Goal: Obtain resource: Obtain resource

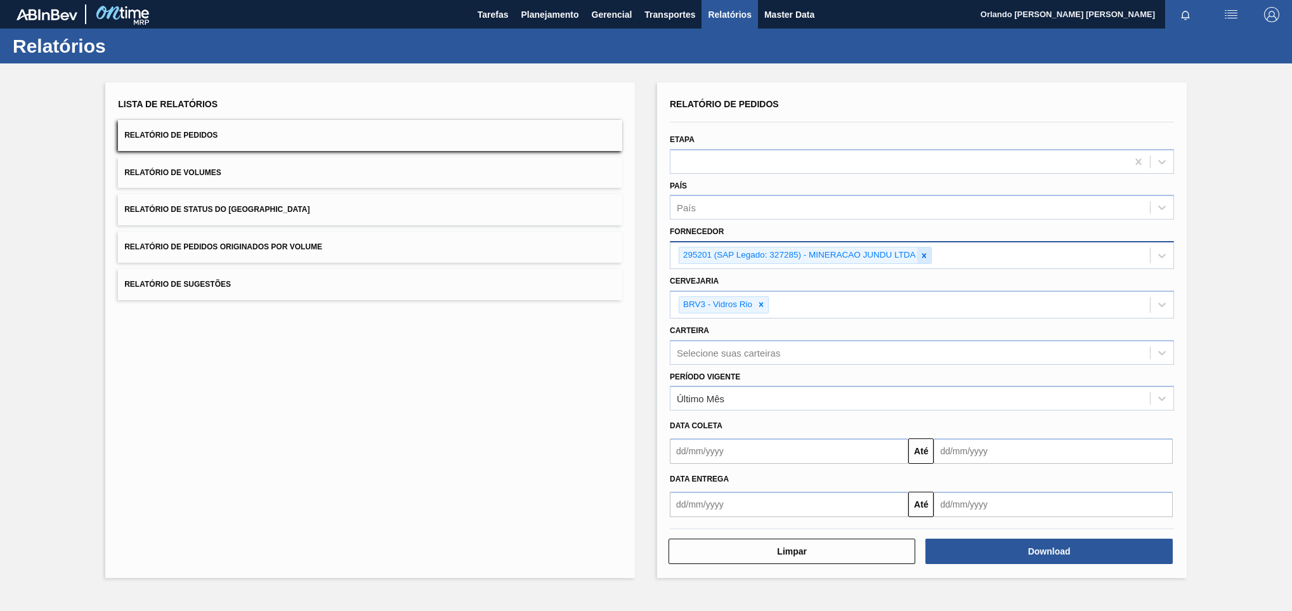
click at [922, 252] on icon at bounding box center [924, 255] width 9 height 9
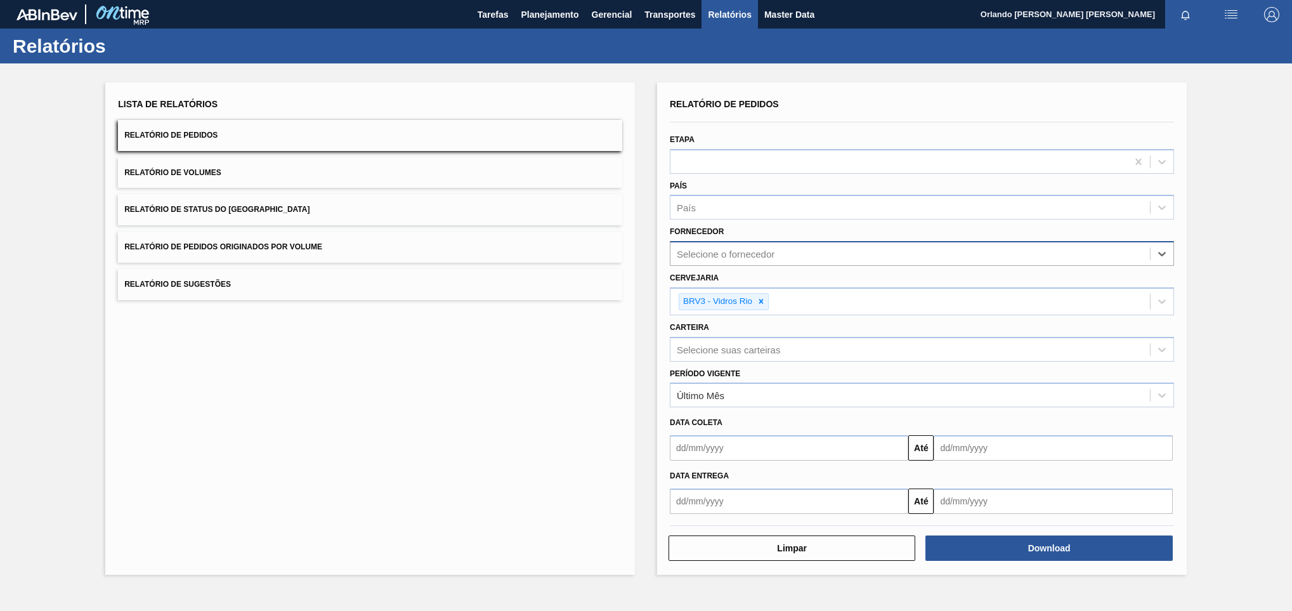
paste input "320622"
type input "320622"
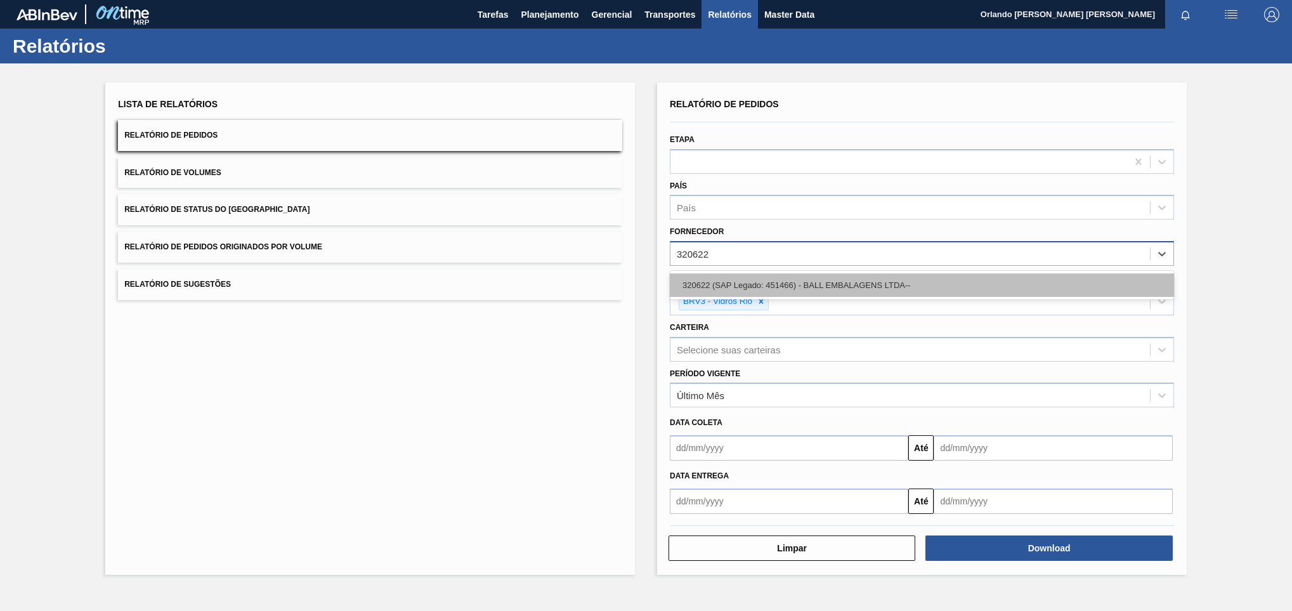
click at [878, 285] on div "320622 (SAP Legado: 451466) - BALL EMBALAGENS LTDA--" at bounding box center [922, 284] width 504 height 23
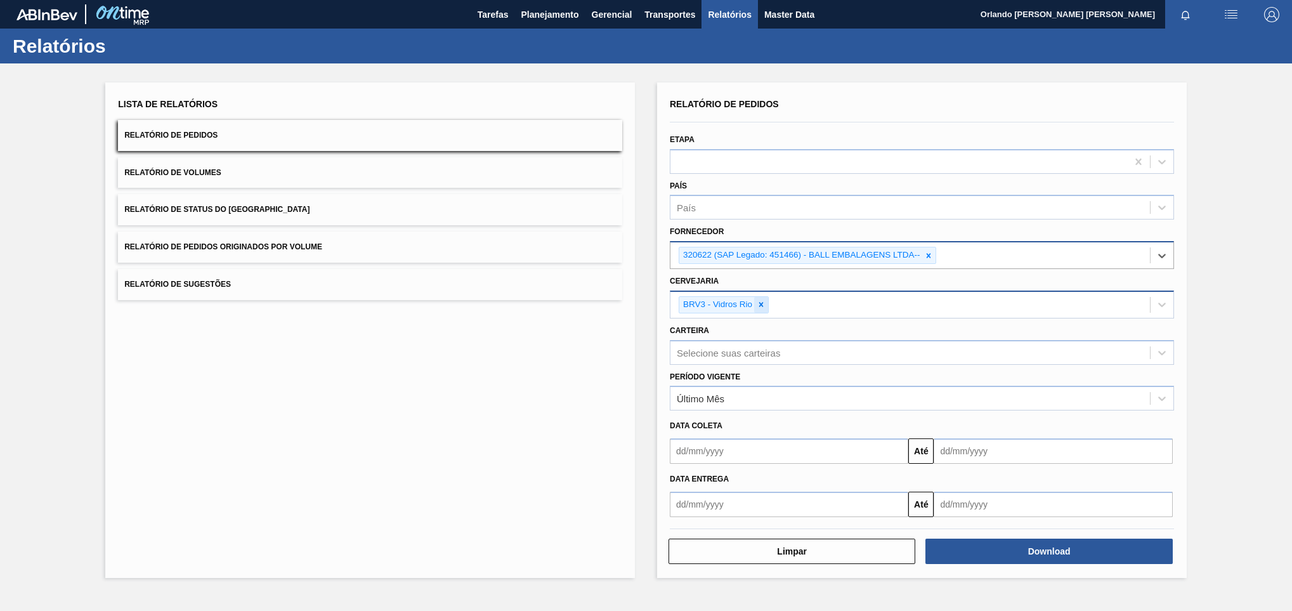
click at [762, 306] on icon at bounding box center [761, 304] width 9 height 9
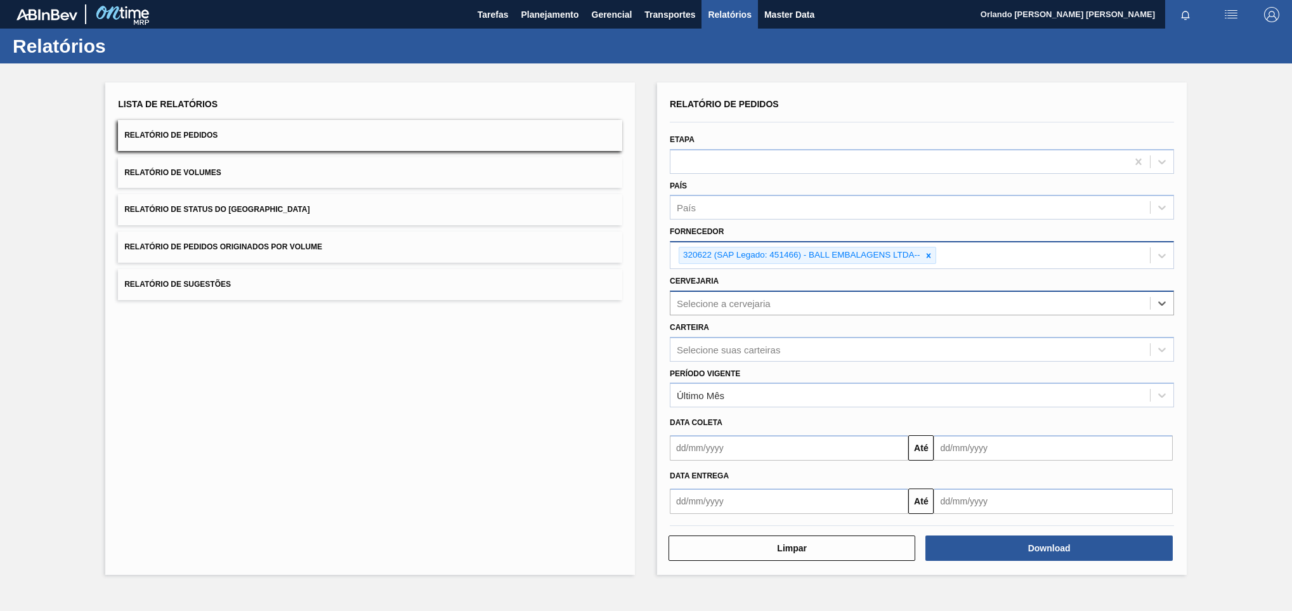
paste input "BR18"
type input "BR18"
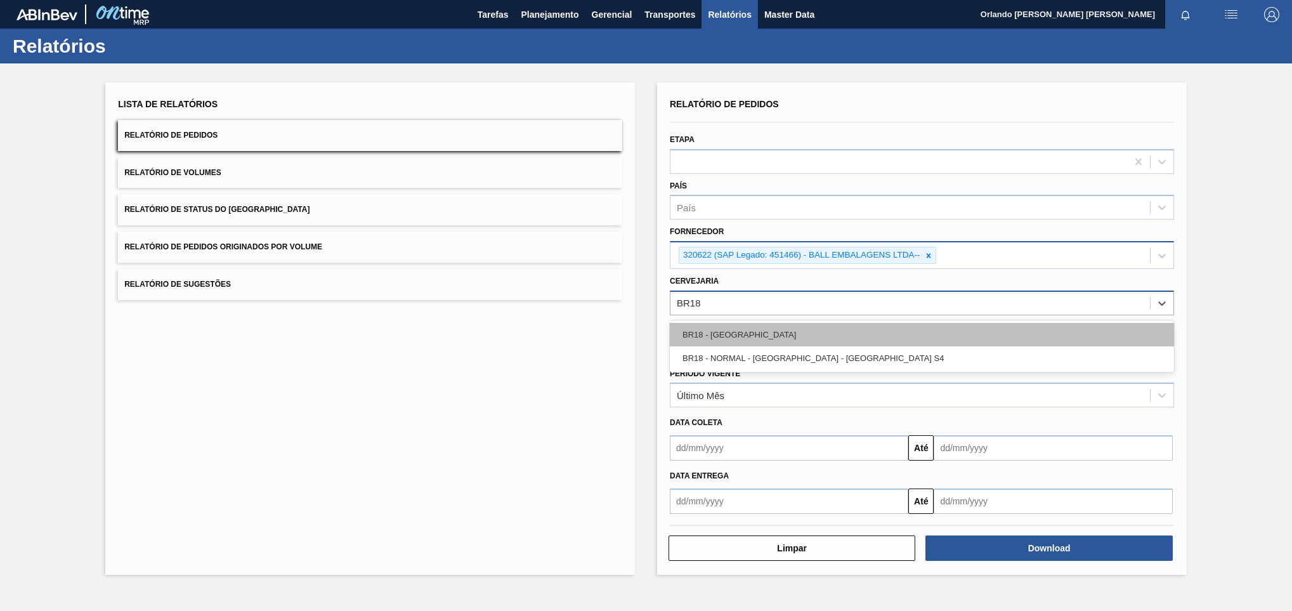
click at [776, 334] on div "BR18 - [GEOGRAPHIC_DATA]" at bounding box center [922, 334] width 504 height 23
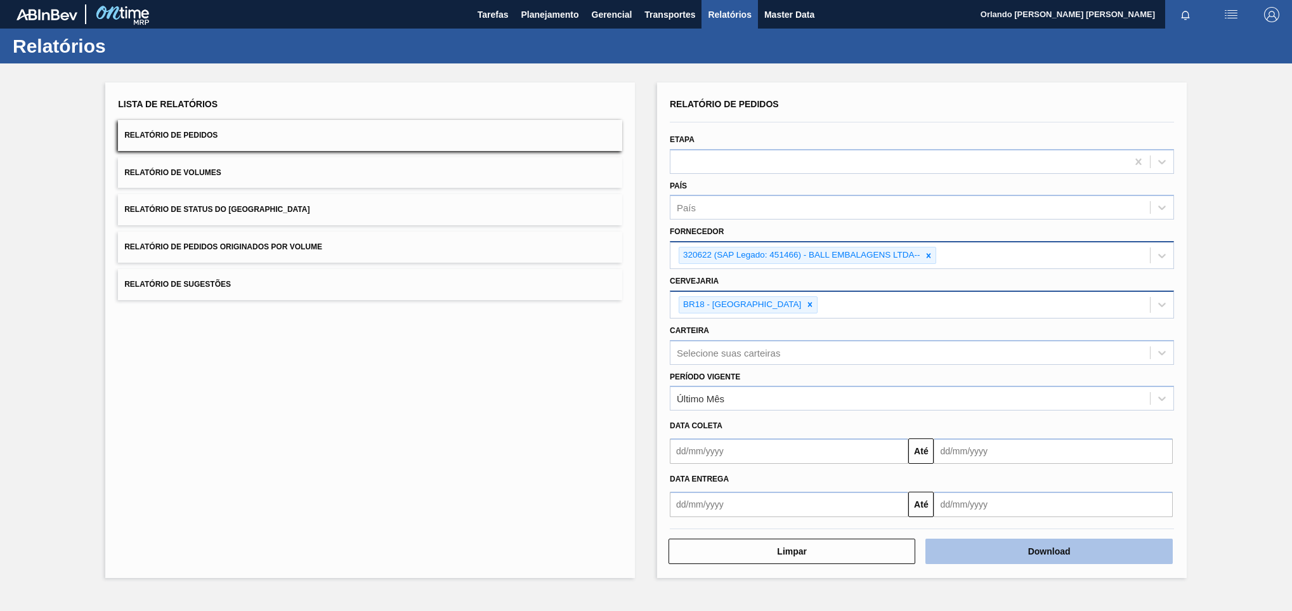
click at [990, 542] on button "Download" at bounding box center [1048, 550] width 247 height 25
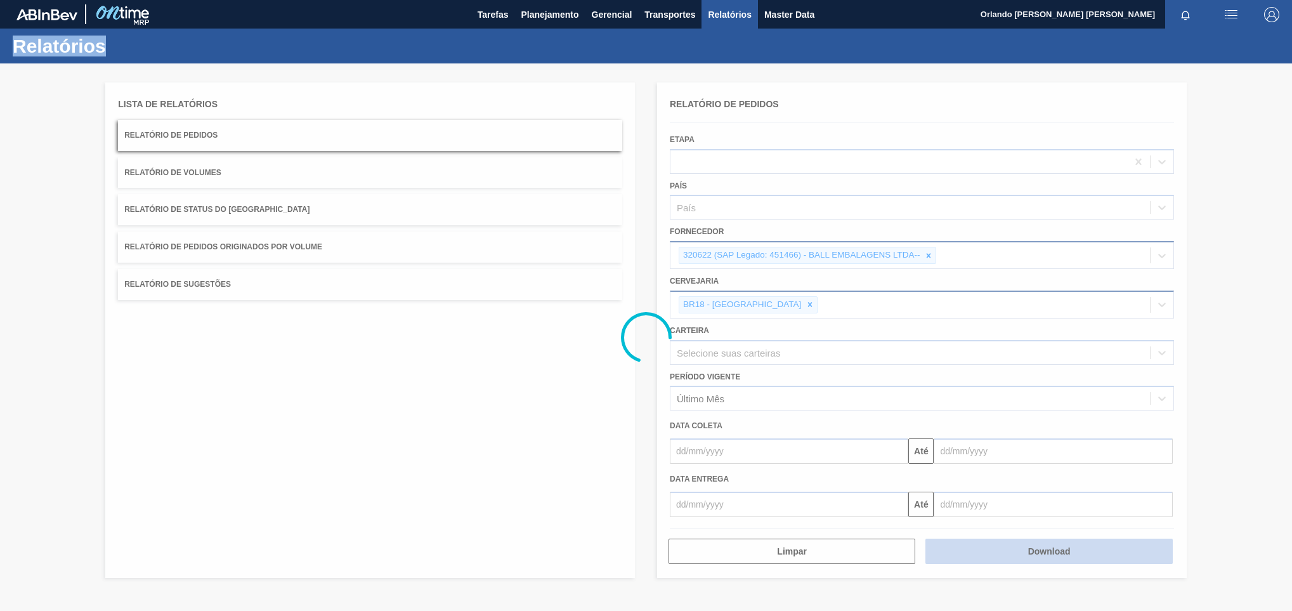
click at [990, 542] on div at bounding box center [646, 336] width 1292 height 547
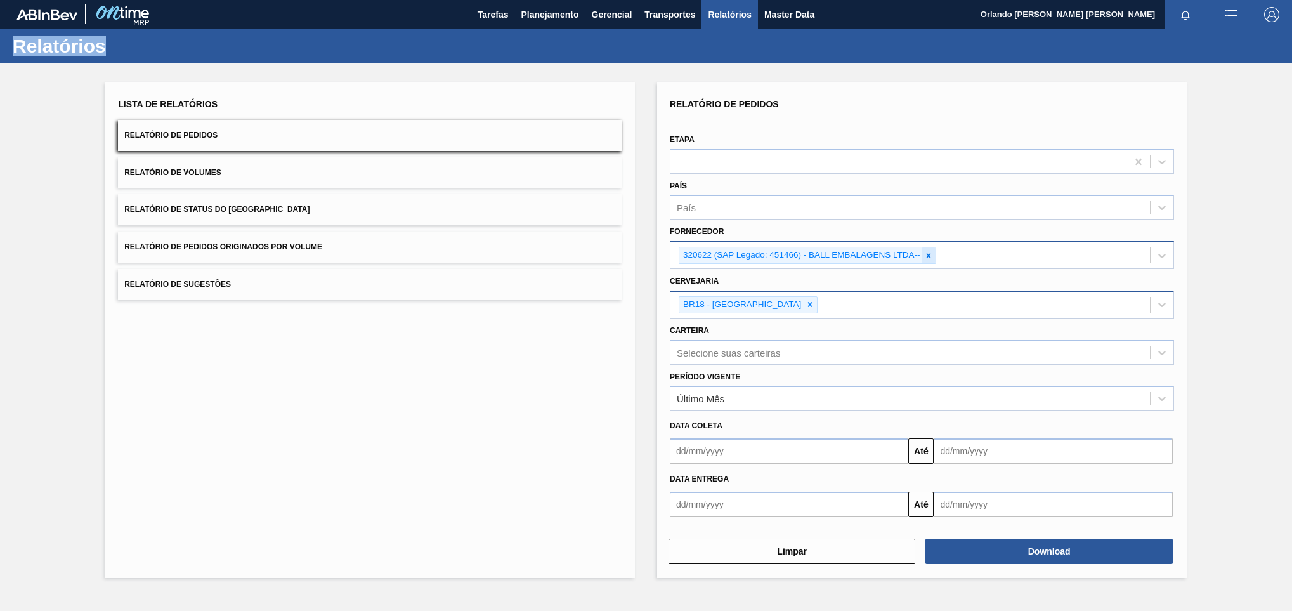
click at [925, 261] on div at bounding box center [929, 255] width 14 height 16
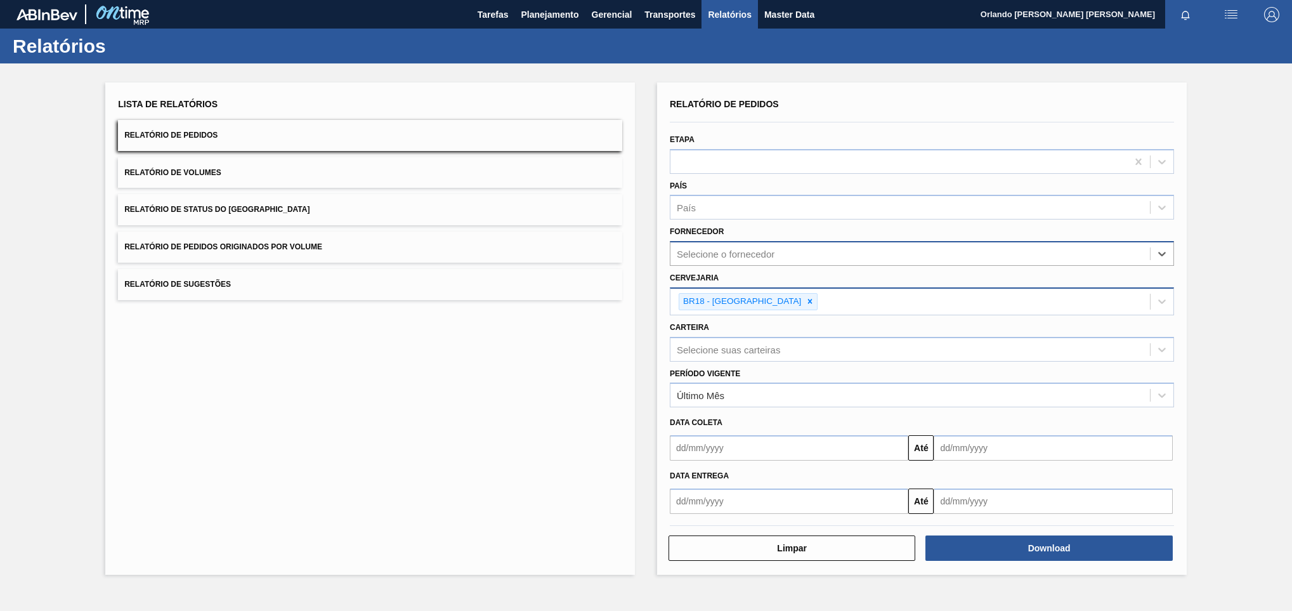
paste input "279493"
type input "279493"
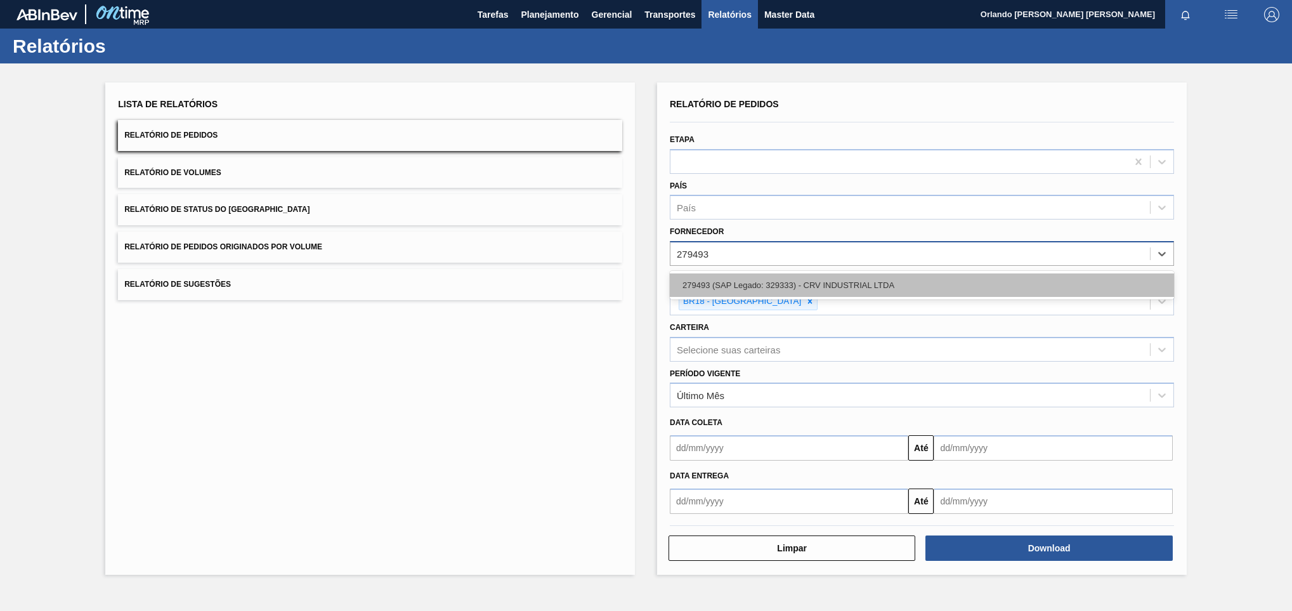
click at [893, 282] on div "279493 (SAP Legado: 329333) - CRV INDUSTRIAL LTDA" at bounding box center [922, 284] width 504 height 23
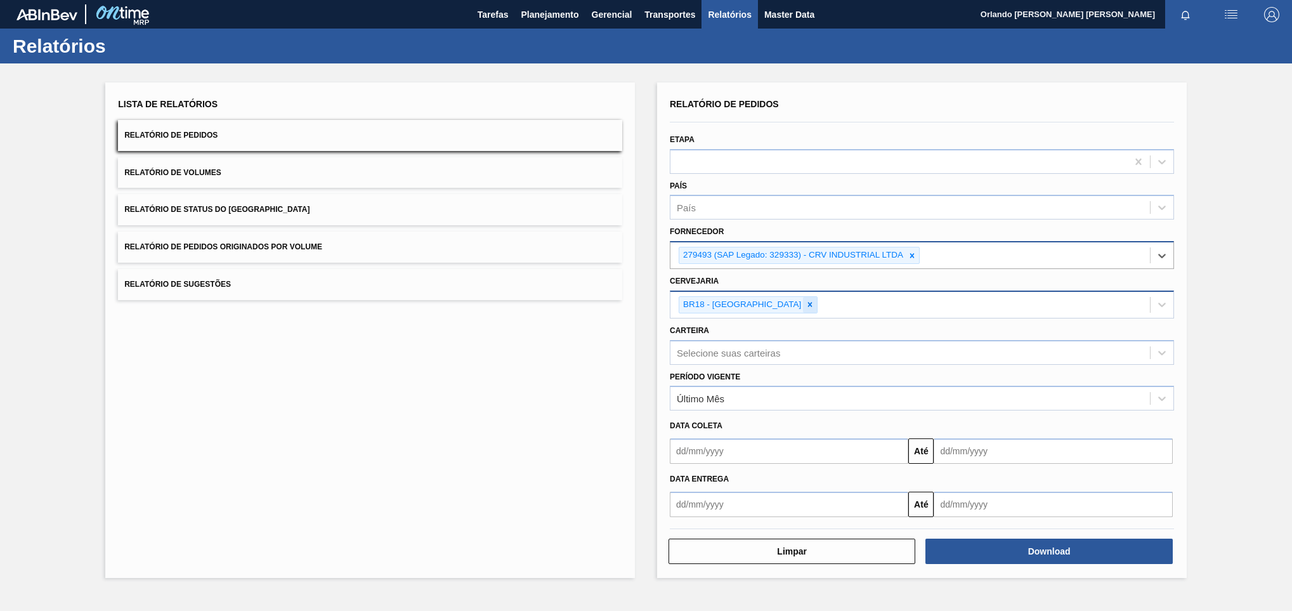
click at [808, 304] on icon at bounding box center [810, 305] width 4 height 4
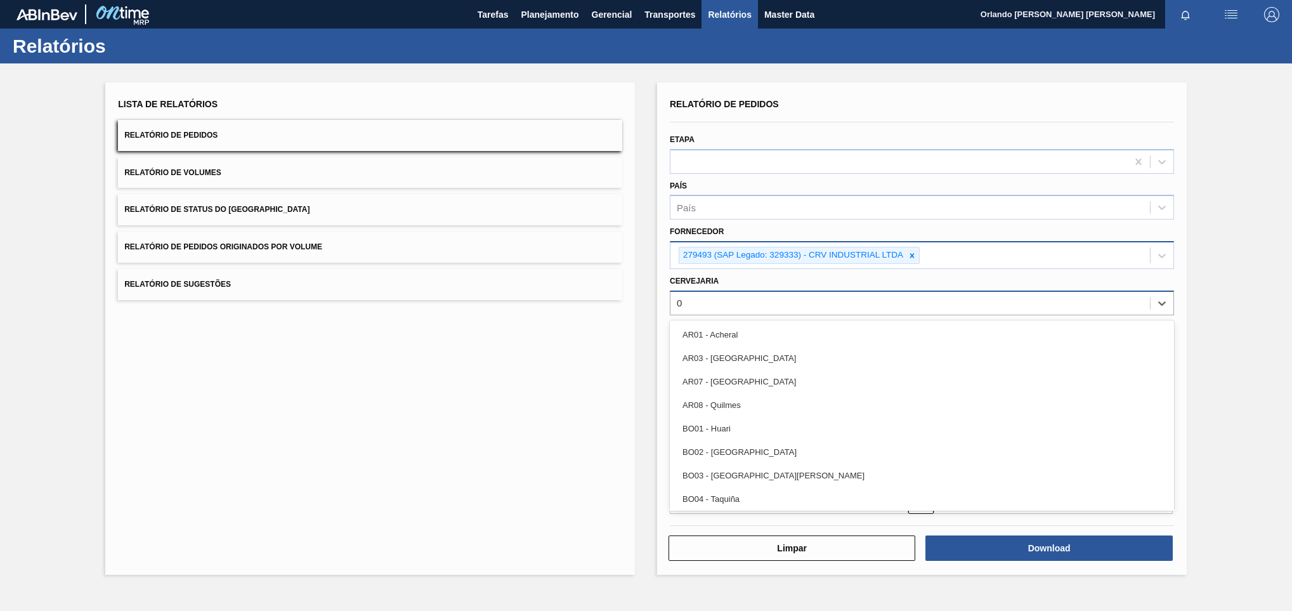
type input "04"
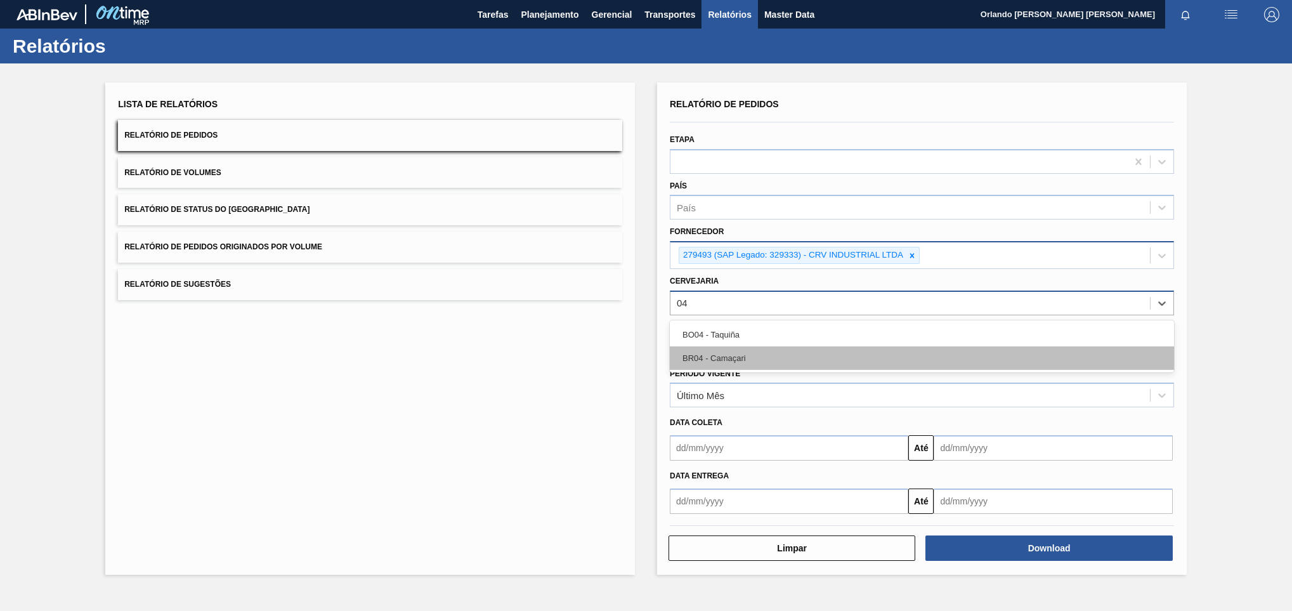
click at [750, 347] on div "BR04 - Camaçari" at bounding box center [922, 357] width 504 height 23
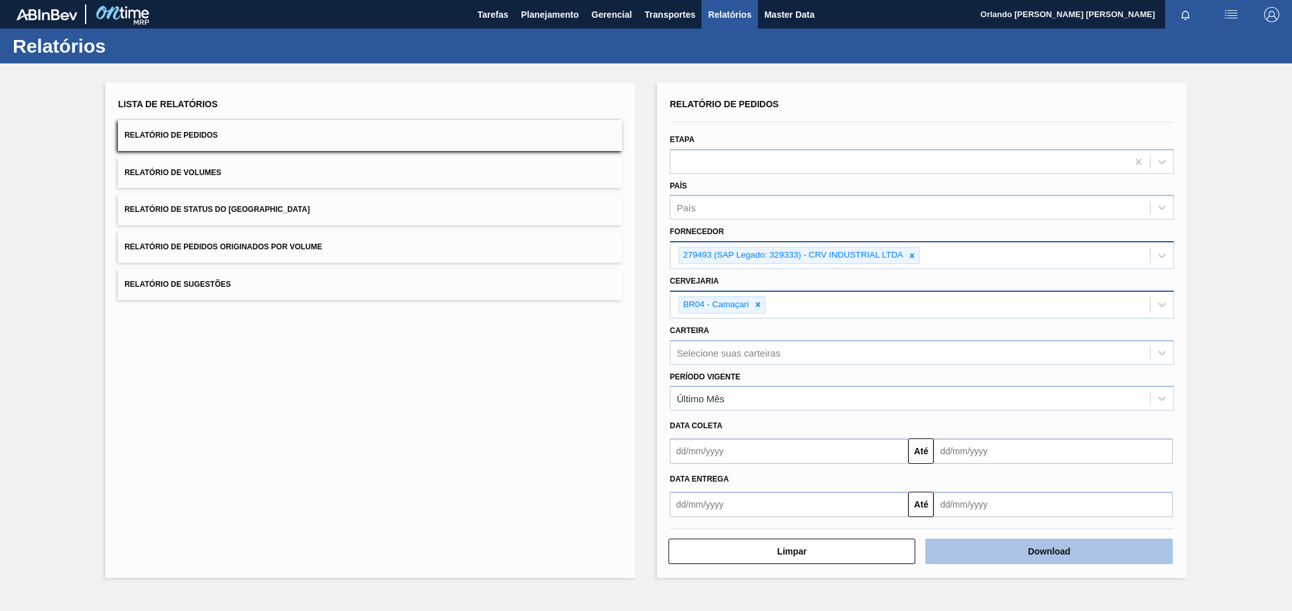
click at [986, 550] on button "Download" at bounding box center [1048, 550] width 247 height 25
click at [906, 258] on div at bounding box center [912, 255] width 14 height 16
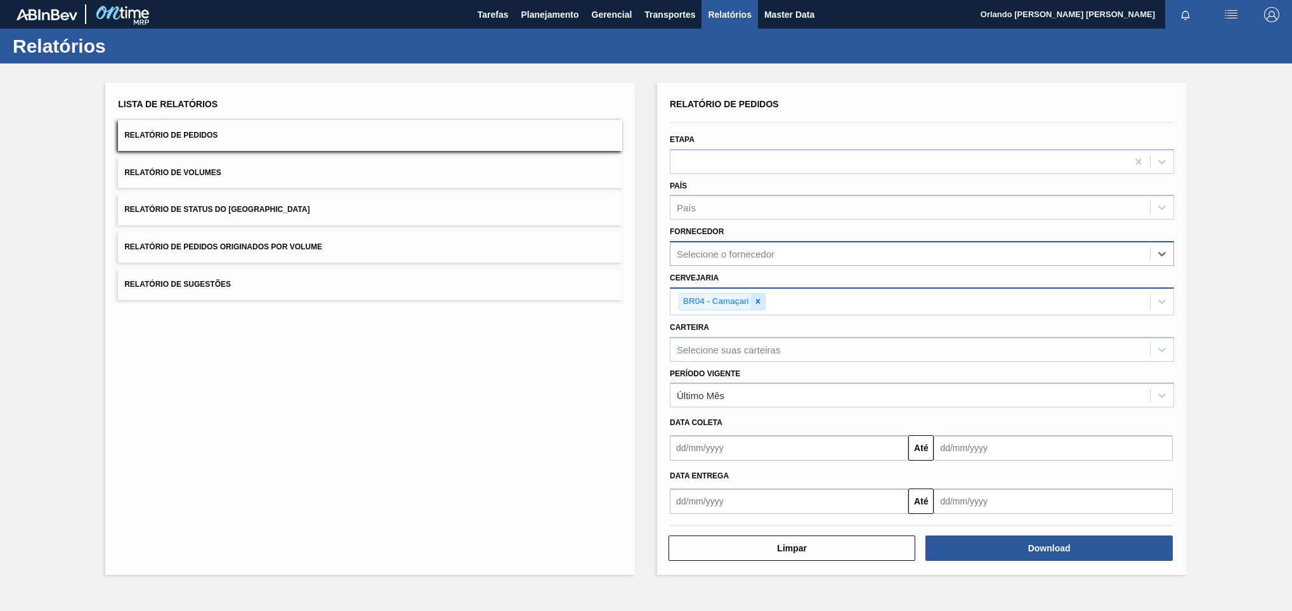
click at [752, 303] on div at bounding box center [758, 302] width 14 height 16
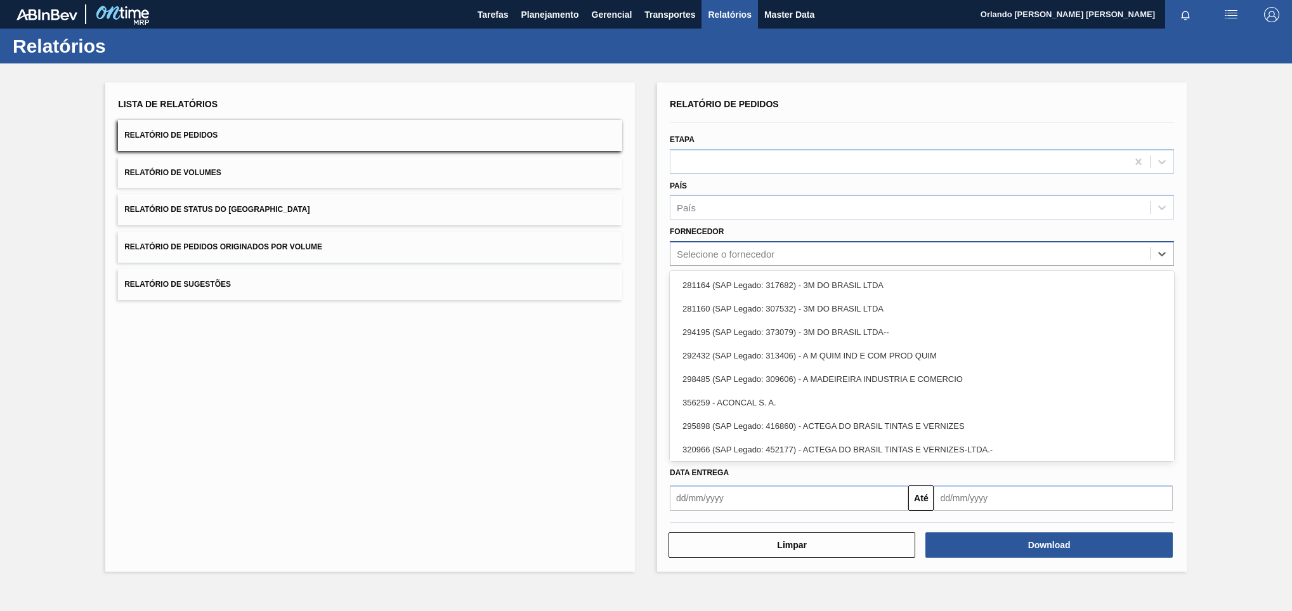
click at [779, 257] on div "Selecione o fornecedor" at bounding box center [909, 254] width 479 height 18
paste input "5800354918"
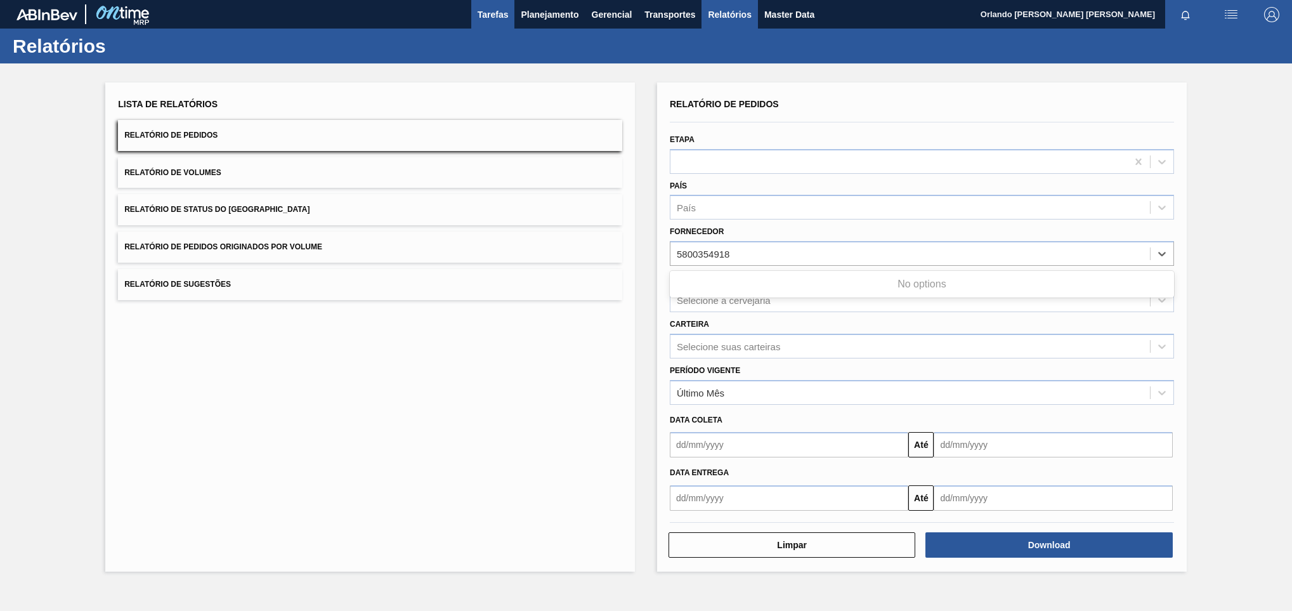
type input "5800354918"
paste input "327858"
type input "327858"
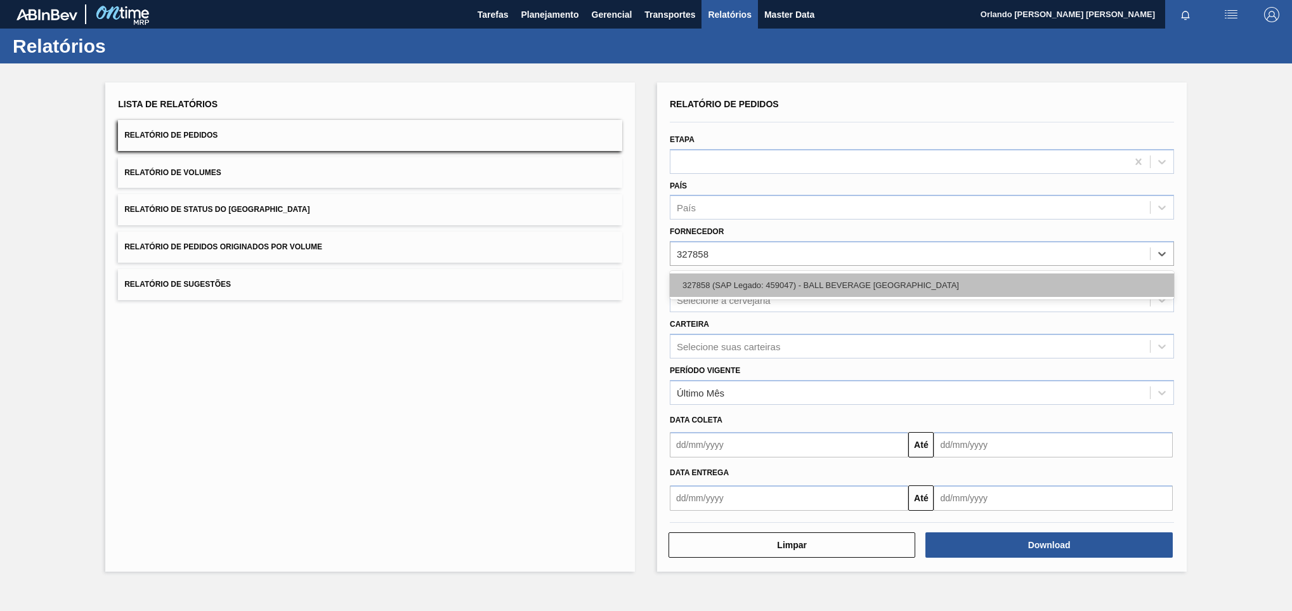
click at [737, 293] on div "327858 (SAP Legado: 459047) - BALL BEVERAGE [GEOGRAPHIC_DATA]" at bounding box center [922, 284] width 504 height 23
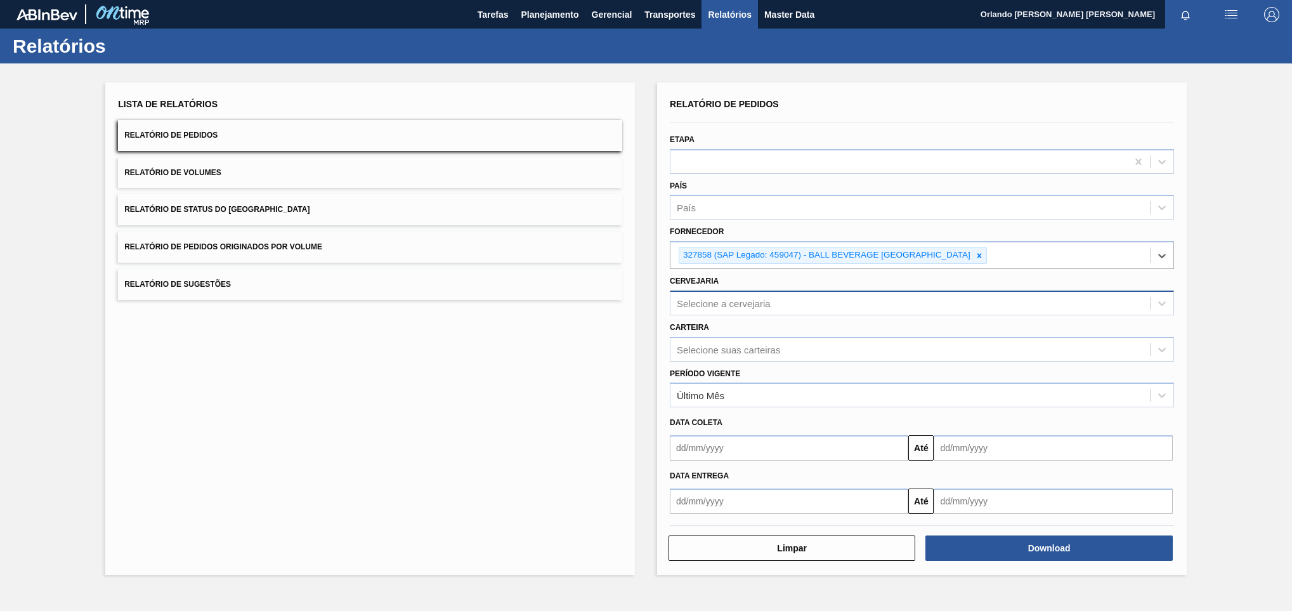
click at [852, 291] on div "Selecione a cervejaria" at bounding box center [922, 302] width 504 height 25
type input "br02"
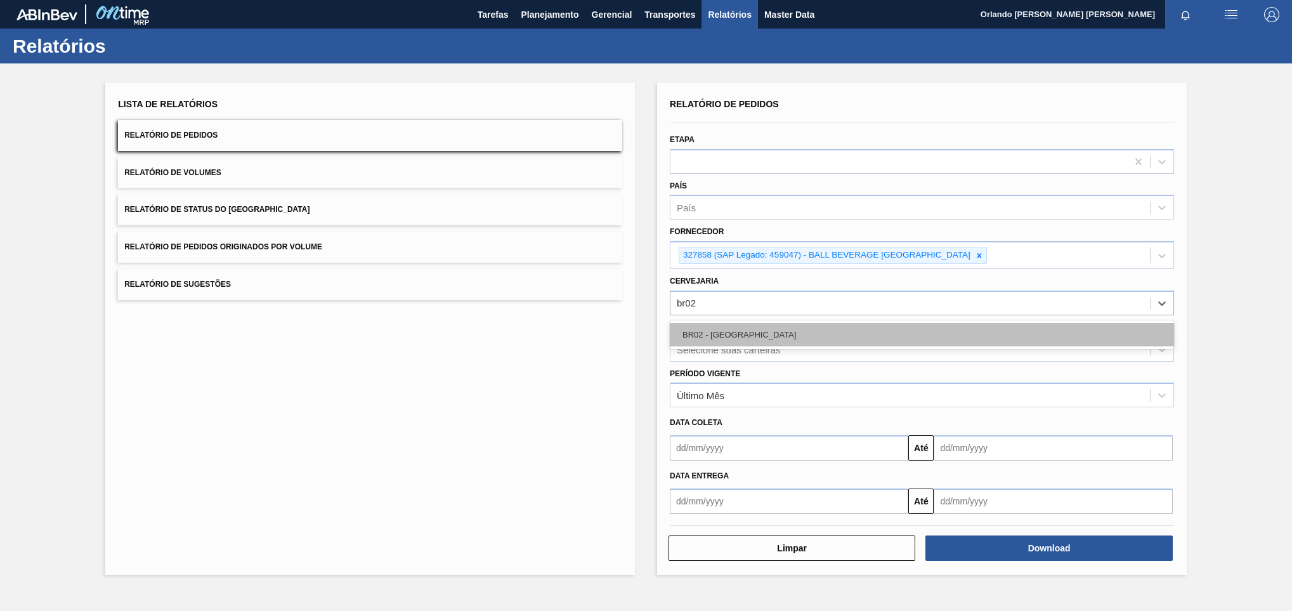
click at [712, 330] on div "BR02 - [GEOGRAPHIC_DATA]" at bounding box center [922, 334] width 504 height 23
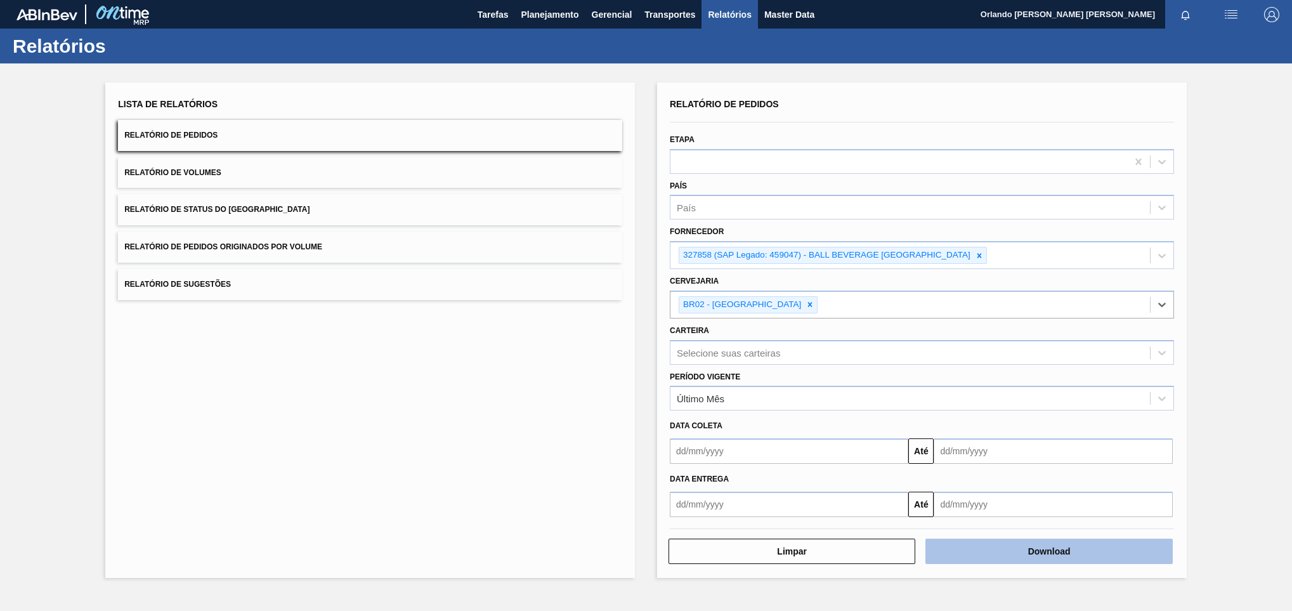
click at [1072, 559] on button "Download" at bounding box center [1048, 550] width 247 height 25
click at [977, 252] on icon at bounding box center [979, 255] width 9 height 9
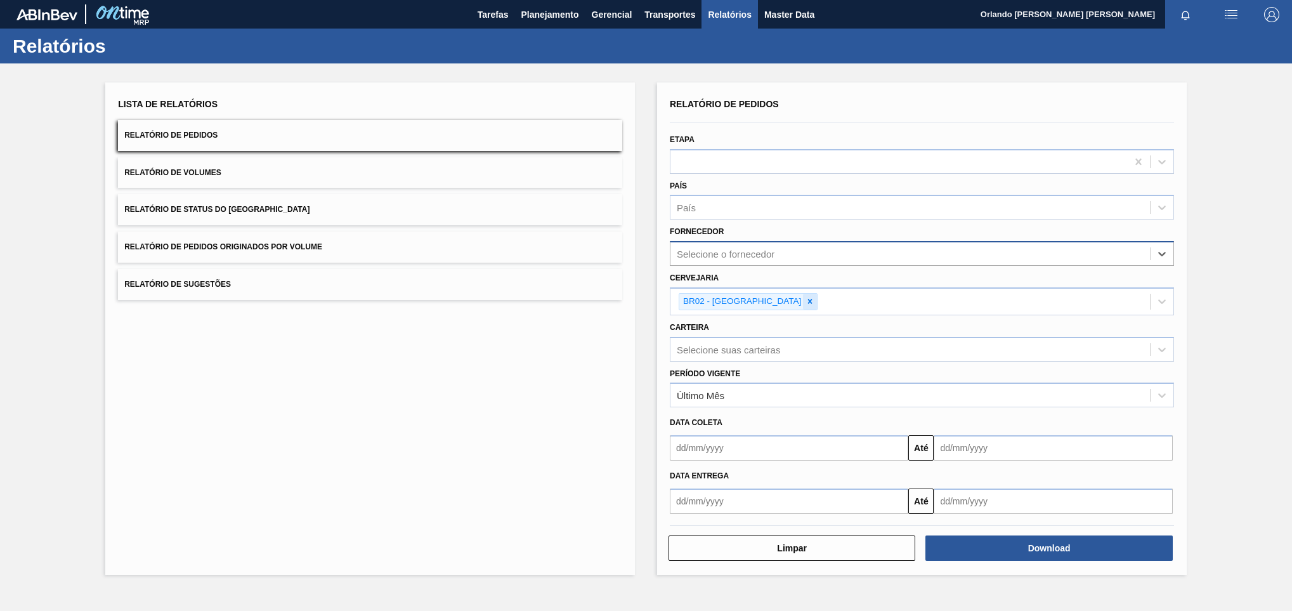
click at [808, 301] on icon at bounding box center [810, 301] width 4 height 4
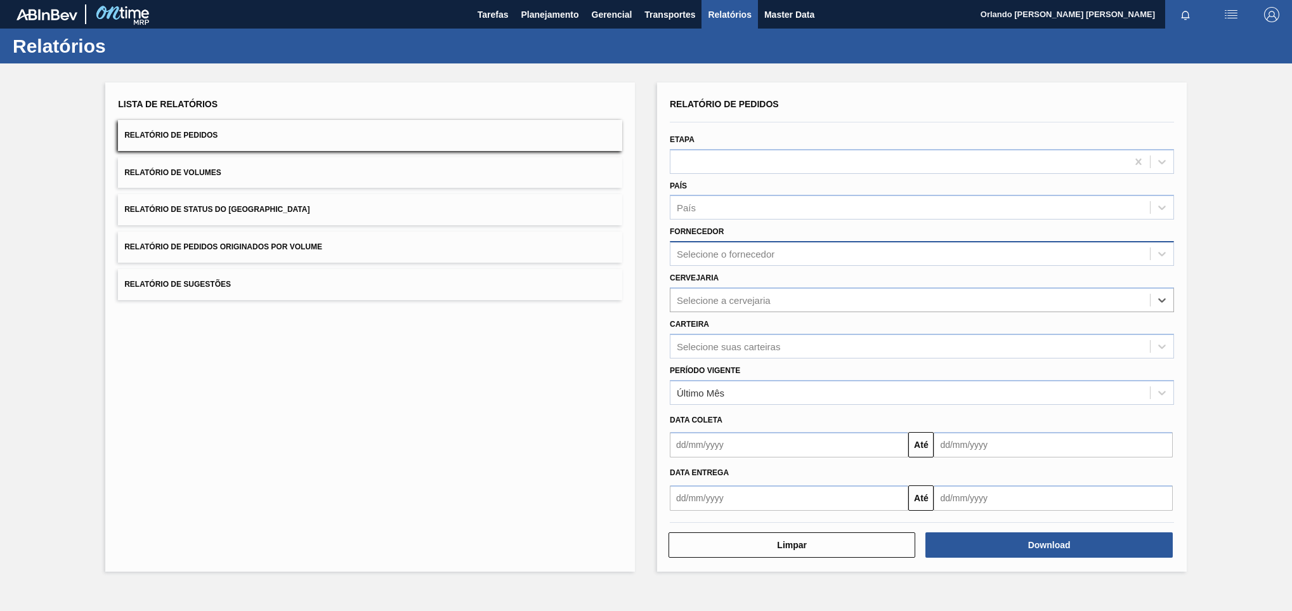
click at [735, 255] on div "Selecione o fornecedor" at bounding box center [726, 254] width 98 height 11
paste input "307331"
type input "307331"
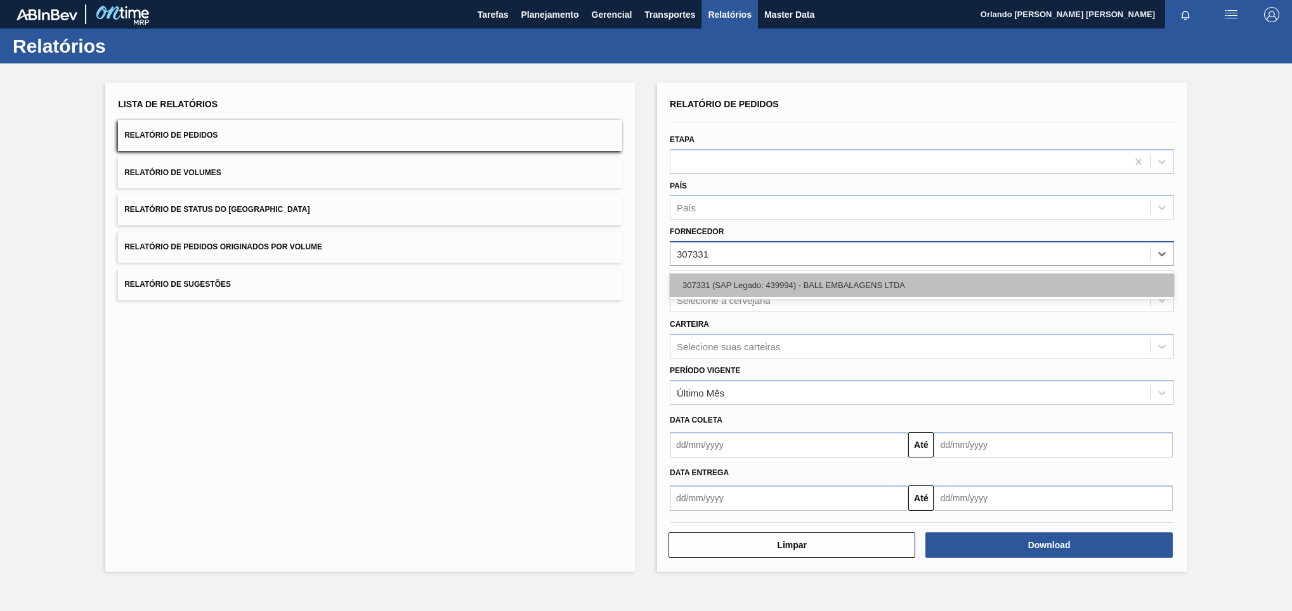
click at [729, 286] on div "307331 (SAP Legado: 439994) - BALL EMBALAGENS LTDA" at bounding box center [922, 284] width 504 height 23
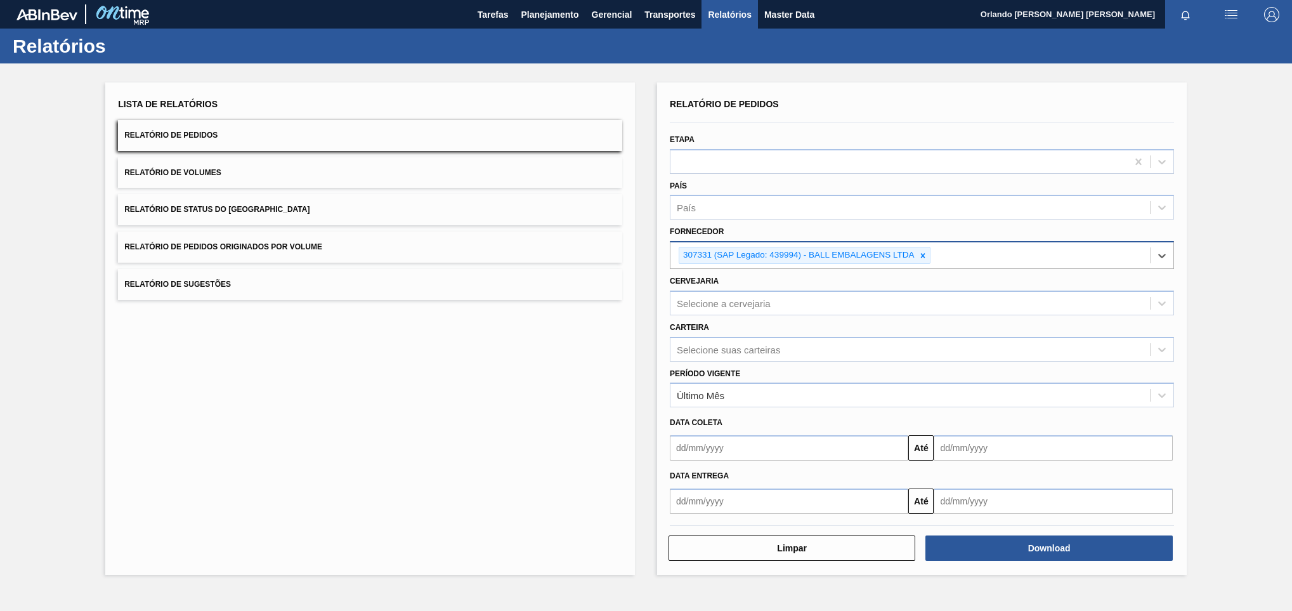
click at [533, 381] on div "Lista de Relatórios Relatório de Pedidos Relatório de Volumes Relatório de Stat…" at bounding box center [370, 328] width 530 height 492
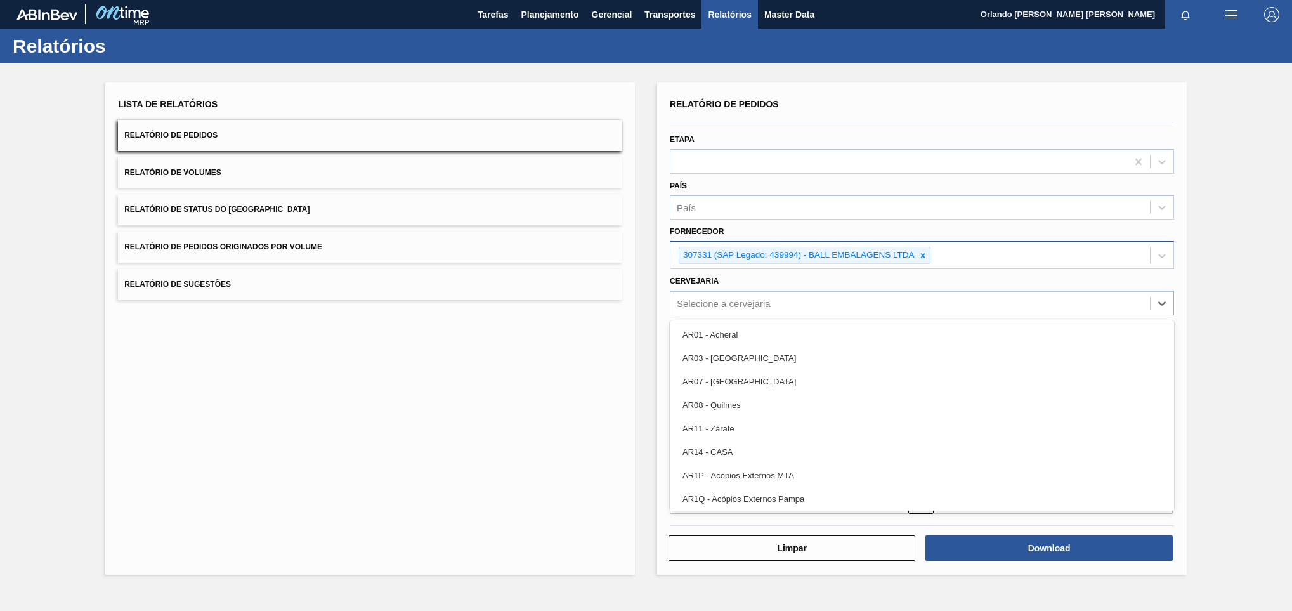
click at [726, 308] on div "Selecione a cervejaria" at bounding box center [724, 302] width 94 height 11
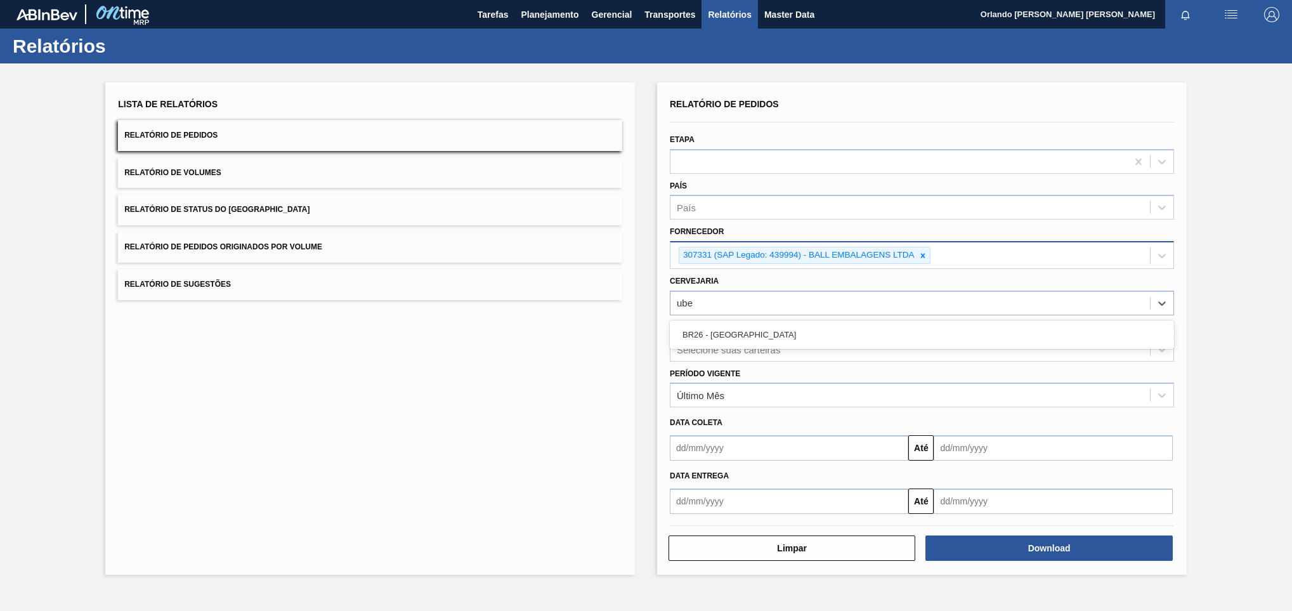
type input "uber"
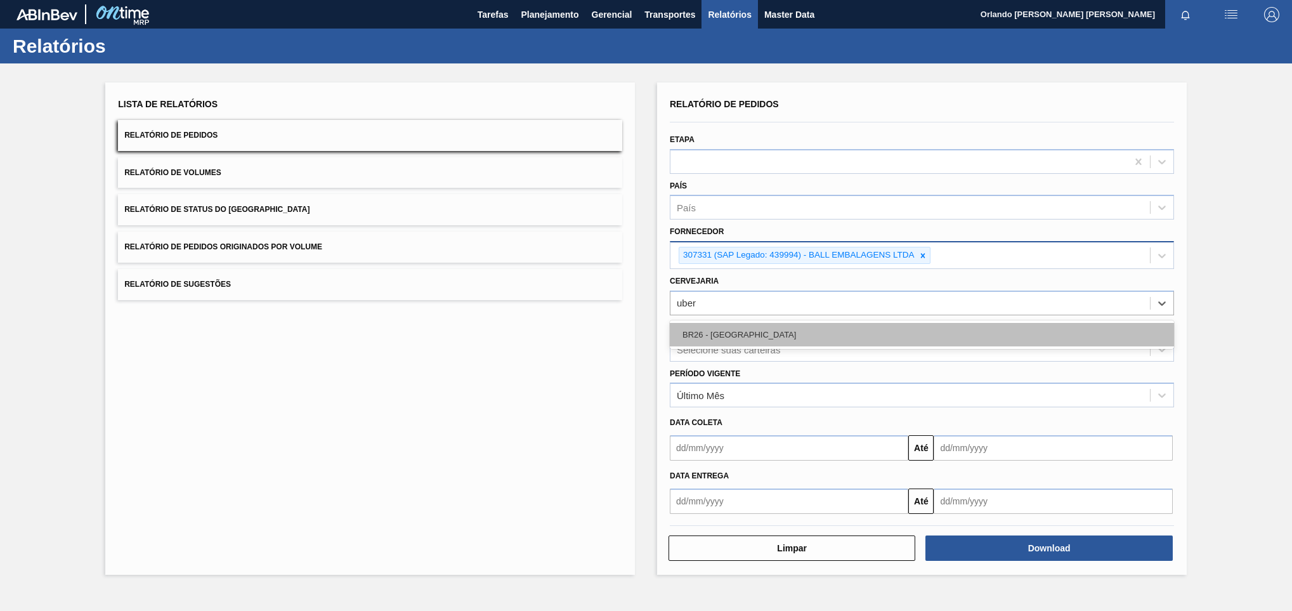
click at [758, 336] on div "BR26 - [GEOGRAPHIC_DATA]" at bounding box center [922, 334] width 504 height 23
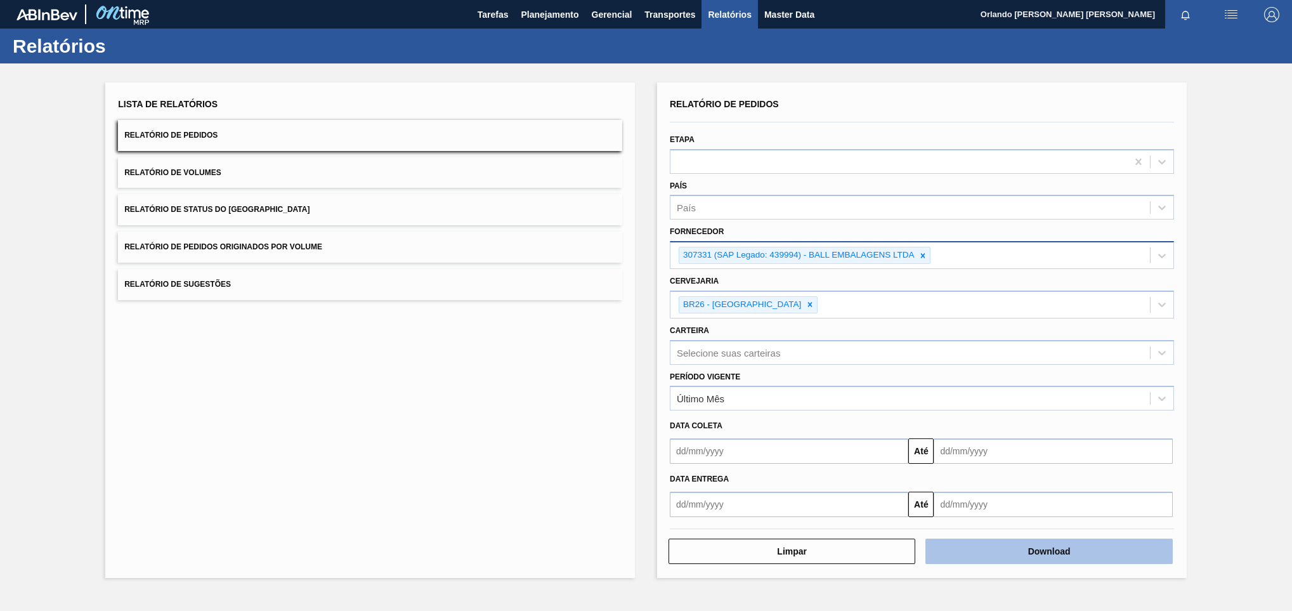
click at [994, 550] on button "Download" at bounding box center [1048, 550] width 247 height 25
